Goal: Task Accomplishment & Management: Complete application form

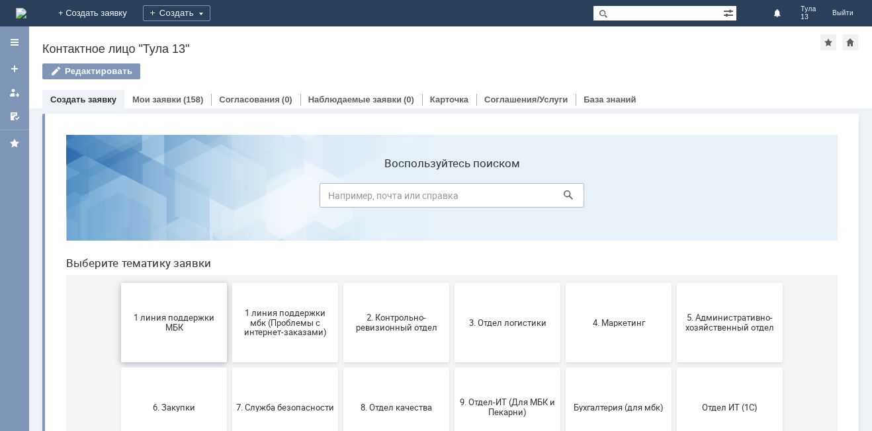
click at [199, 321] on span "1 линия поддержки МБК" at bounding box center [174, 323] width 98 height 20
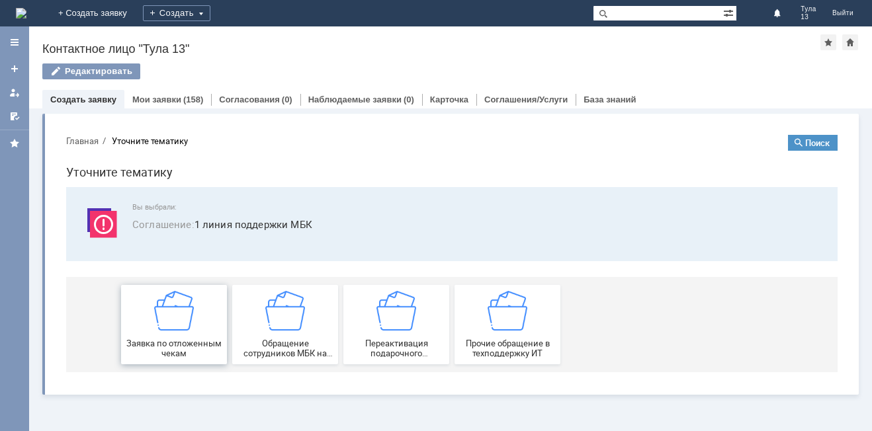
click at [189, 310] on img at bounding box center [174, 311] width 40 height 40
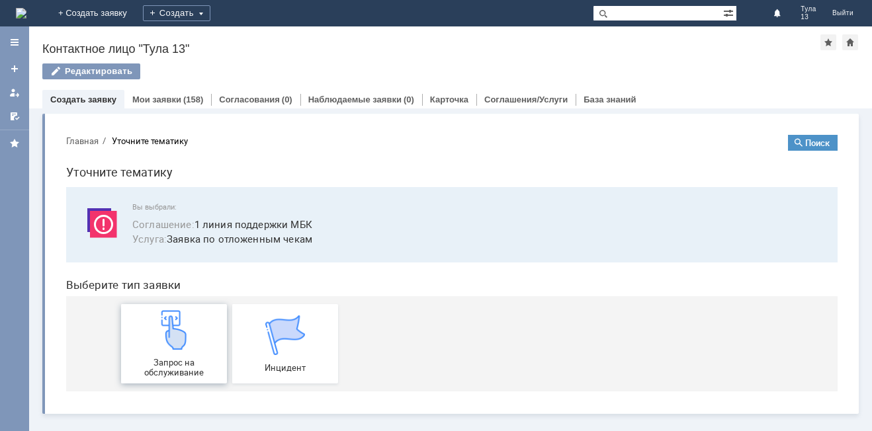
click at [186, 310] on link "Запрос на обслуживание" at bounding box center [174, 343] width 106 height 79
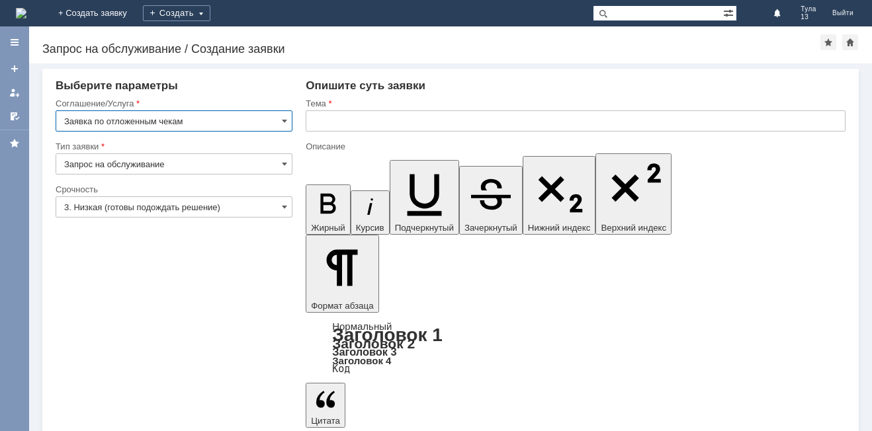
click at [350, 117] on input "text" at bounding box center [576, 121] width 540 height 21
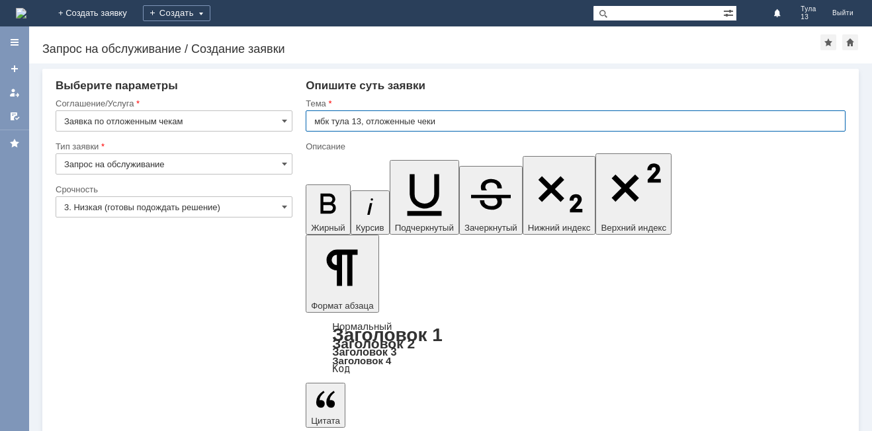
type input "мбк тула 13, отложенные чеки"
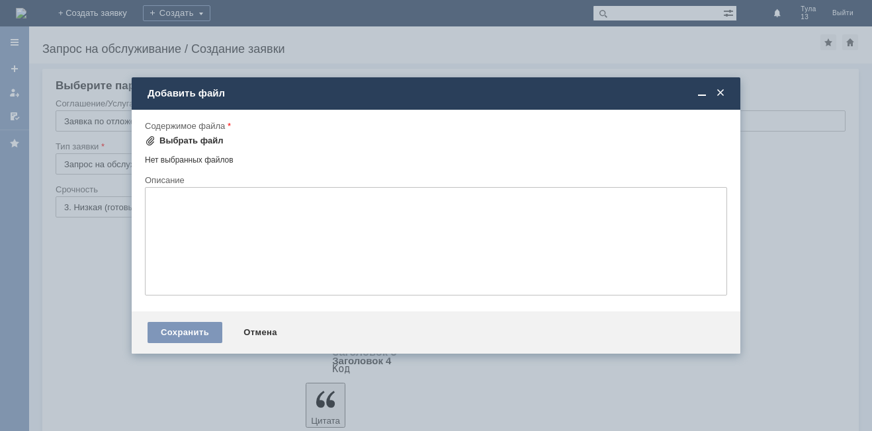
click at [192, 140] on div "Выбрать файл" at bounding box center [191, 141] width 64 height 11
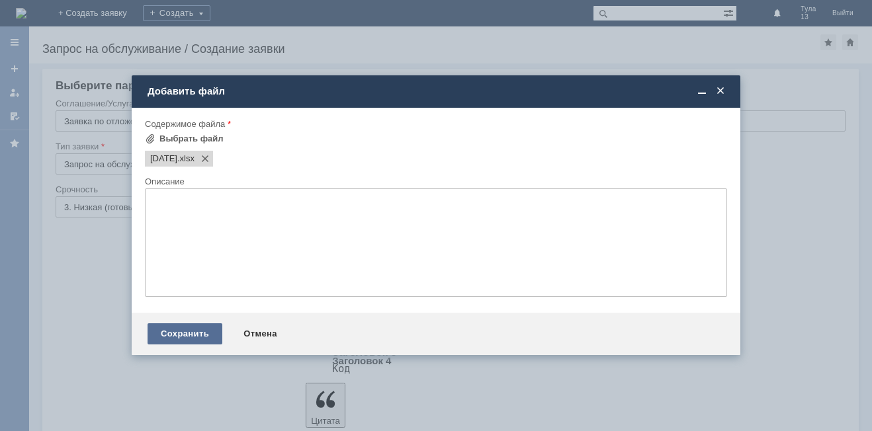
click at [205, 327] on div "Сохранить" at bounding box center [185, 334] width 75 height 21
